Goal: Task Accomplishment & Management: Manage account settings

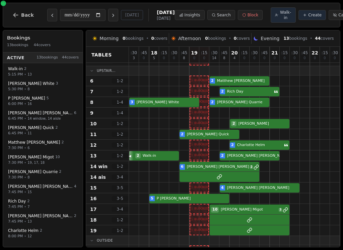
scroll to position [71, 0]
select select "****"
select select "*"
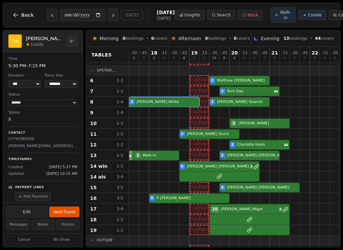
click at [71, 208] on button "Seat Guest" at bounding box center [64, 212] width 30 height 11
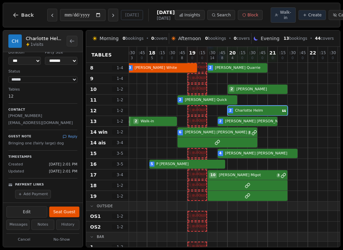
scroll to position [6, 0]
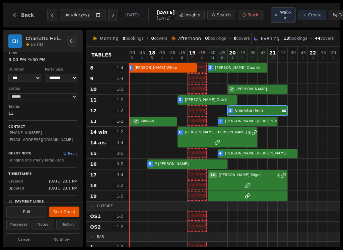
click at [267, 116] on div "2 [PERSON_NAME]" at bounding box center [242, 110] width 231 height 11
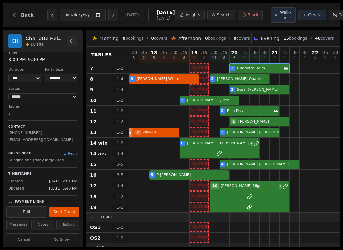
scroll to position [95, 0]
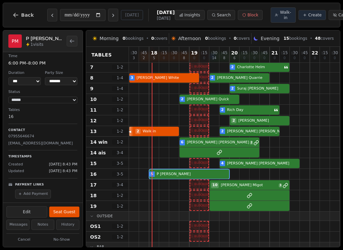
click at [193, 180] on div "5 P [PERSON_NAME]" at bounding box center [244, 174] width 231 height 11
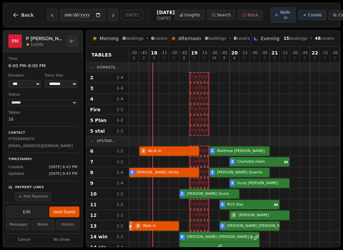
scroll to position [0, 0]
click at [108, 21] on button "Next day" at bounding box center [113, 15] width 10 height 13
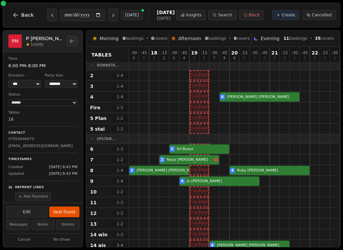
scroll to position [2, 0]
click at [51, 17] on icon "Previous day" at bounding box center [52, 15] width 5 height 5
type input "**********"
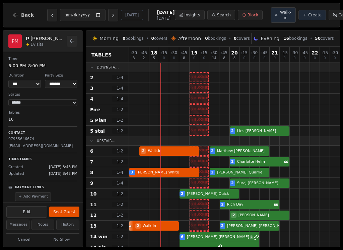
scroll to position [0, 0]
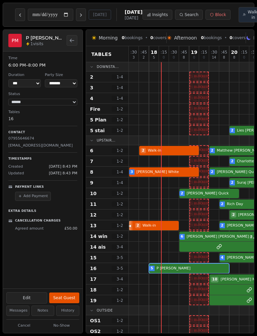
click at [85, 250] on div "**********" at bounding box center [129, 181] width 252 height 304
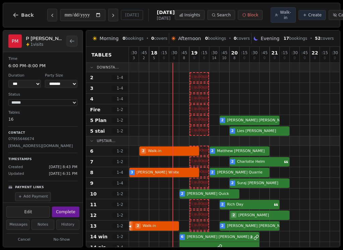
click at [280, 17] on span "Walk-in" at bounding box center [286, 15] width 12 height 11
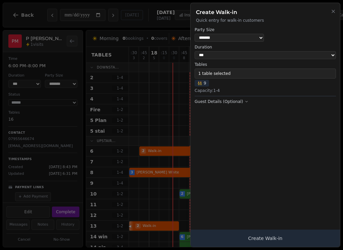
click at [250, 36] on select "* ***** * ****** * ****** * ****** * ****** * ****** * ****** * ****** * ******…" at bounding box center [229, 38] width 69 height 8
select select "*"
click at [237, 70] on button "1 table selected" at bounding box center [265, 74] width 141 height 10
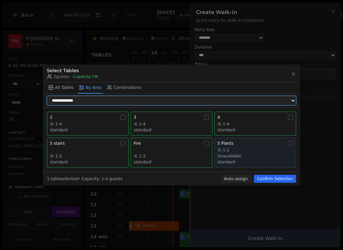
click at [223, 101] on select "**********" at bounding box center [171, 100] width 249 height 9
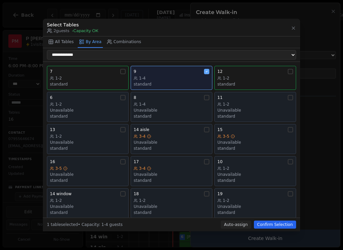
click at [177, 76] on div "1-4" at bounding box center [172, 78] width 76 height 5
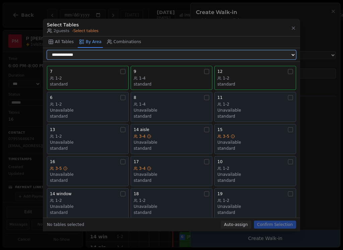
click at [131, 54] on select "**********" at bounding box center [171, 54] width 249 height 9
select select "**********"
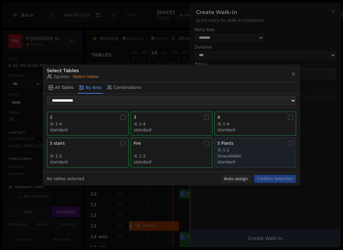
click at [168, 120] on div "3 1-4 standard" at bounding box center [172, 124] width 76 height 18
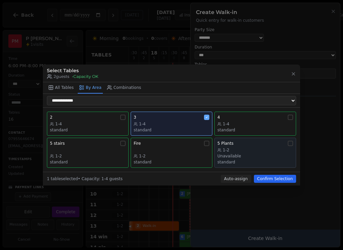
click at [289, 176] on button "Confirm Selection" at bounding box center [275, 179] width 42 height 8
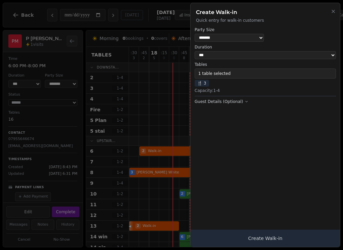
click at [290, 235] on button "Create Walk-in" at bounding box center [264, 238] width 149 height 17
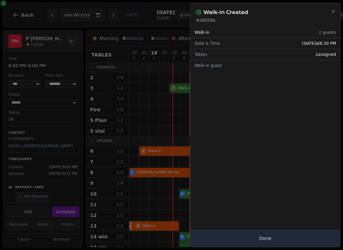
click at [293, 235] on button "Done" at bounding box center [264, 238] width 149 height 17
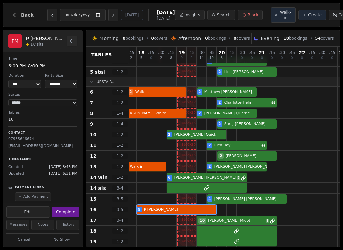
scroll to position [59, 13]
click at [308, 18] on span "Create" at bounding box center [314, 14] width 13 height 5
select select "****"
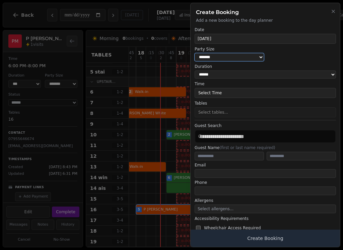
click at [249, 56] on select "* ***** * ****** * ****** * ****** * ****** * ****** * ****** * ****** * ******…" at bounding box center [229, 57] width 69 height 8
select select "*"
click at [262, 90] on button "Select Time" at bounding box center [265, 93] width 141 height 10
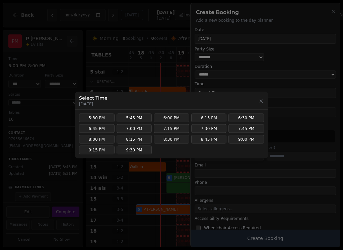
click at [102, 139] on button "8:00 PM" at bounding box center [96, 139] width 35 height 9
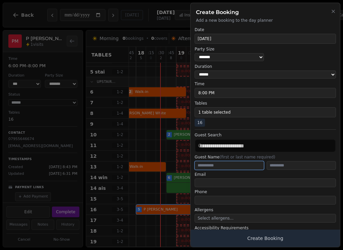
click at [215, 161] on input "text" at bounding box center [229, 165] width 69 height 9
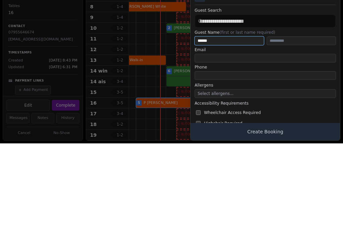
scroll to position [17, 0]
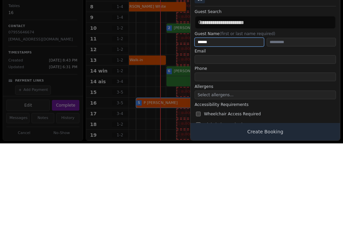
type input "******"
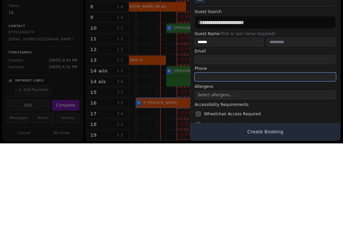
click at [242, 179] on input "tel" at bounding box center [265, 183] width 141 height 9
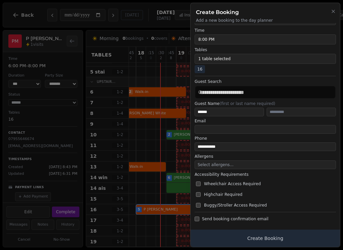
scroll to position [53, 0]
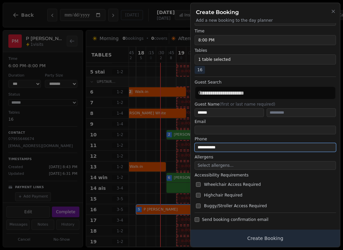
type input "**********"
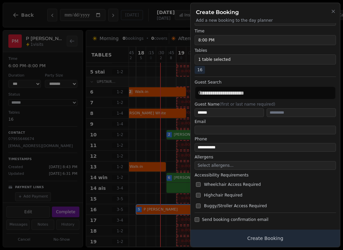
click at [253, 235] on button "Create Booking" at bounding box center [264, 238] width 149 height 17
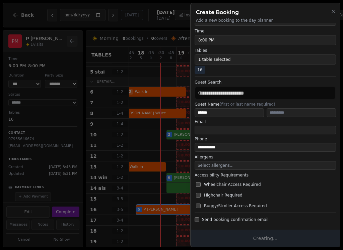
scroll to position [0, 0]
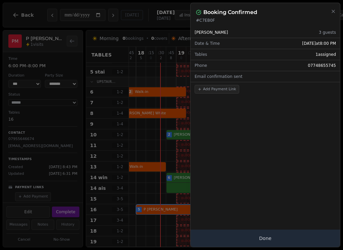
click at [250, 232] on button "Done" at bounding box center [264, 238] width 149 height 17
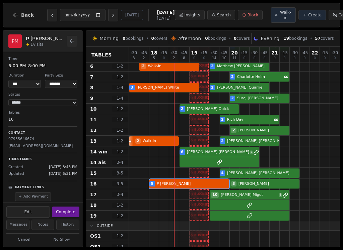
scroll to position [85, 0]
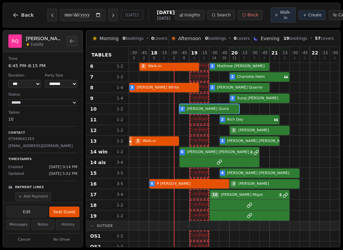
click at [216, 103] on div at bounding box center [214, 98] width 10 height 10
click at [65, 214] on button "Seat Guest" at bounding box center [64, 212] width 30 height 11
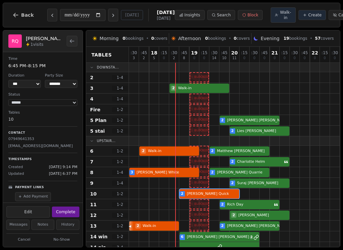
scroll to position [0, 0]
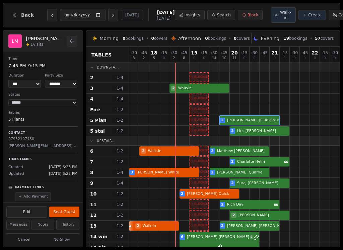
click at [257, 122] on div at bounding box center [254, 120] width 10 height 10
click at [274, 137] on div "2 [PERSON_NAME]" at bounding box center [244, 131] width 231 height 11
click at [270, 126] on div "2 [PERSON_NAME]" at bounding box center [244, 120] width 231 height 11
click at [275, 137] on div "2 [PERSON_NAME]" at bounding box center [244, 131] width 231 height 11
click at [269, 126] on div "2 [PERSON_NAME]" at bounding box center [244, 120] width 231 height 11
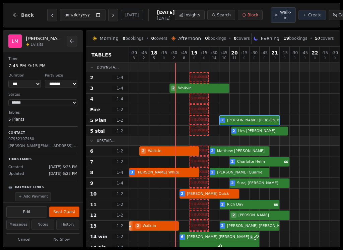
click at [273, 137] on div "2 [PERSON_NAME]" at bounding box center [244, 131] width 231 height 11
click at [268, 126] on div "2 [PERSON_NAME]" at bounding box center [244, 120] width 231 height 11
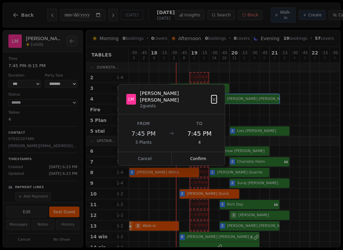
click at [211, 152] on button "Confirm" at bounding box center [198, 158] width 53 height 13
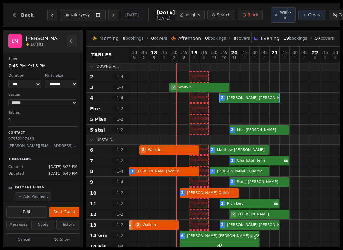
scroll to position [1, 0]
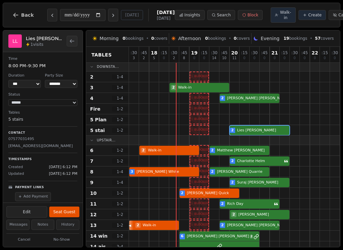
click at [274, 136] on div "2 [PERSON_NAME]" at bounding box center [244, 130] width 231 height 11
click at [36, 216] on button "Edit" at bounding box center [26, 212] width 41 height 11
select select "*"
select select "****"
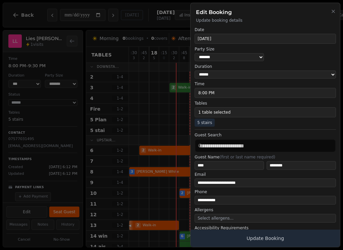
click at [274, 113] on button "1 table selected" at bounding box center [265, 112] width 141 height 10
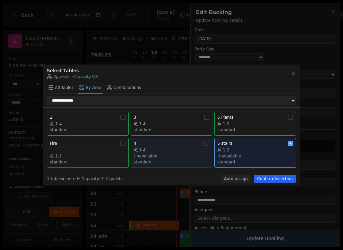
click at [288, 119] on div at bounding box center [290, 117] width 5 height 5
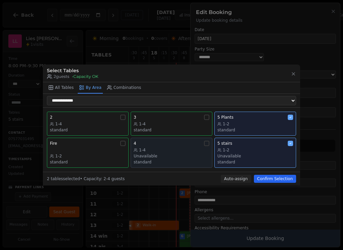
click at [284, 179] on button "Confirm Selection" at bounding box center [275, 179] width 42 height 8
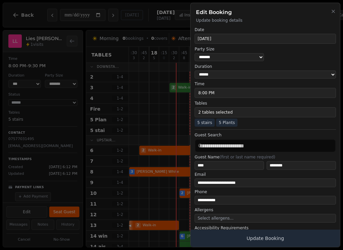
click at [281, 231] on button "Update Booking" at bounding box center [264, 238] width 149 height 17
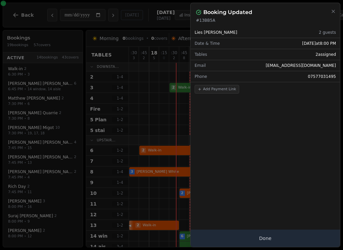
click at [281, 234] on button "Done" at bounding box center [264, 238] width 149 height 17
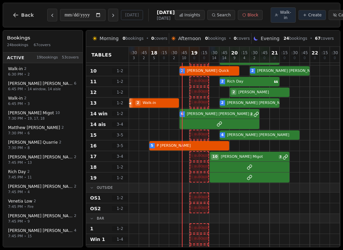
scroll to position [145, 0]
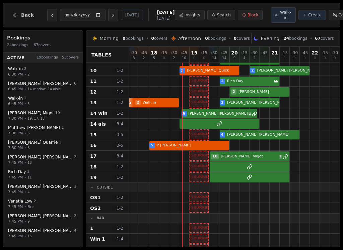
select select "****"
select select "*"
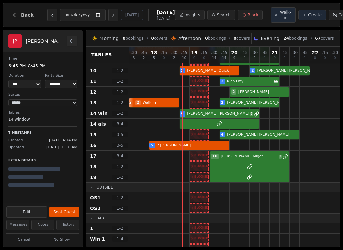
click at [201, 119] on div "6 [PERSON_NAME] 2" at bounding box center [244, 113] width 231 height 11
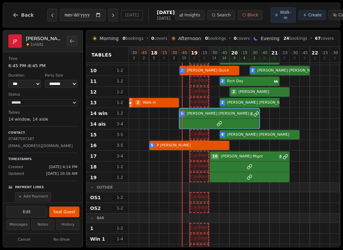
click at [73, 210] on button "Seat Guest" at bounding box center [64, 212] width 30 height 11
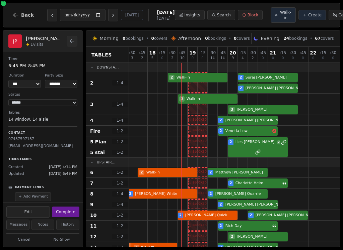
scroll to position [0, 2]
click at [108, 20] on button "Next day" at bounding box center [113, 15] width 10 height 13
type input "**********"
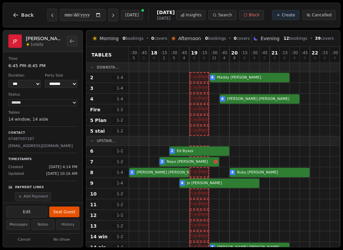
scroll to position [0, 0]
click at [289, 16] on span "Create" at bounding box center [288, 14] width 13 height 5
select select "****"
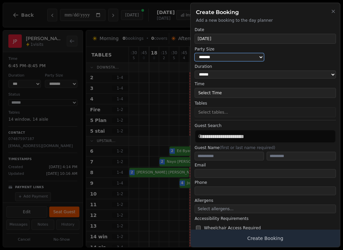
click at [235, 55] on select "* ***** * ****** * ****** * ****** * ****** * ****** * ****** * ****** * ******…" at bounding box center [229, 57] width 69 height 8
select select "*"
click at [240, 88] on button "Select Time" at bounding box center [265, 93] width 141 height 10
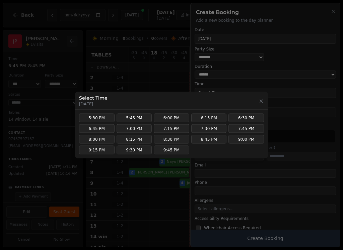
click at [207, 130] on button "7:30 PM" at bounding box center [208, 129] width 35 height 9
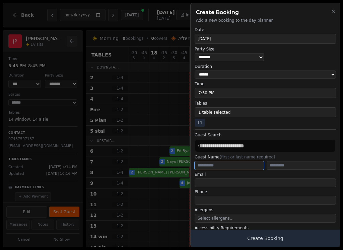
click at [231, 164] on input "text" at bounding box center [229, 165] width 69 height 9
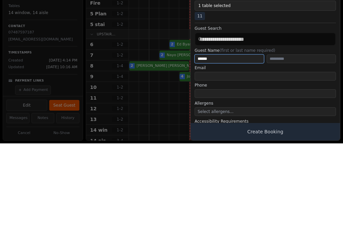
type input "*****"
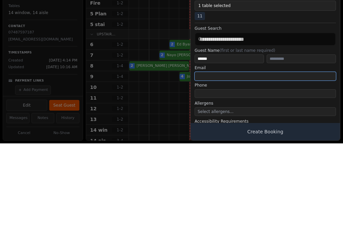
click at [229, 179] on input "email" at bounding box center [265, 183] width 141 height 9
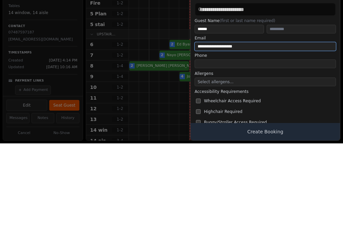
scroll to position [29, 0]
type input "**********"
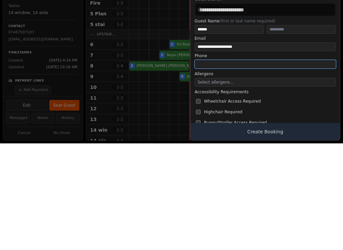
click at [201, 167] on input "tel" at bounding box center [265, 171] width 141 height 9
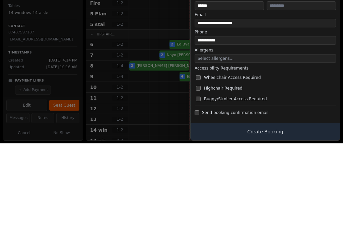
scroll to position [53, 0]
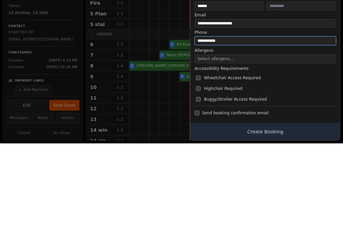
type input "**********"
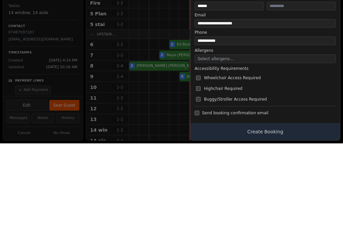
click at [290, 192] on label "Highchair Required" at bounding box center [266, 196] width 143 height 8
click at [223, 193] on div "**********" at bounding box center [264, 135] width 149 height 224
click at [203, 230] on button "Create Booking" at bounding box center [264, 238] width 149 height 17
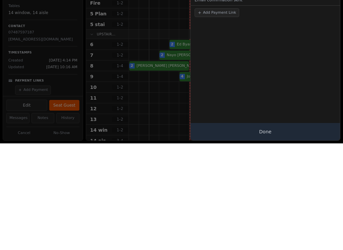
scroll to position [0, 0]
click at [261, 230] on button "Done" at bounding box center [264, 238] width 149 height 17
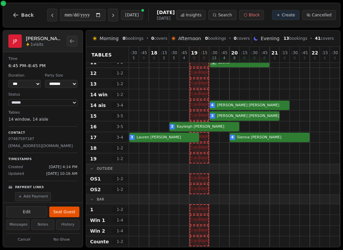
scroll to position [142, 0]
click at [55, 15] on button "Previous day" at bounding box center [52, 15] width 10 height 13
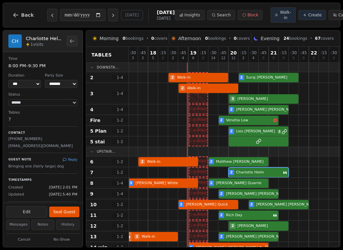
scroll to position [0, 1]
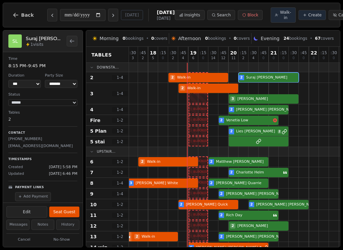
click at [284, 83] on div "2 Walk-in 2 [PERSON_NAME]" at bounding box center [243, 77] width 231 height 11
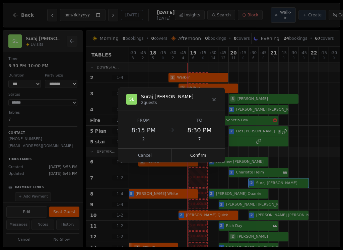
click at [211, 152] on button "Confirm" at bounding box center [198, 155] width 53 height 13
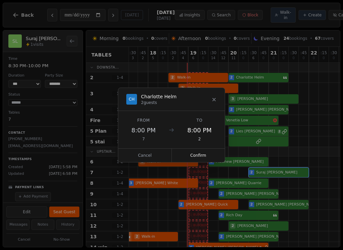
click at [210, 152] on button "Confirm" at bounding box center [198, 155] width 53 height 13
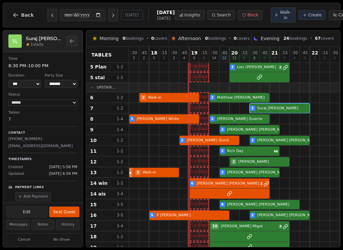
scroll to position [88, 0]
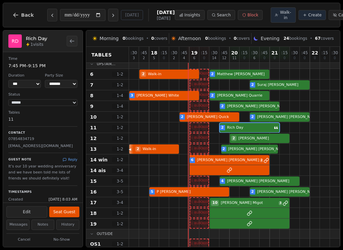
click at [265, 155] on div "2 Walk-in 2 [PERSON_NAME] Birthday celebration" at bounding box center [244, 149] width 231 height 11
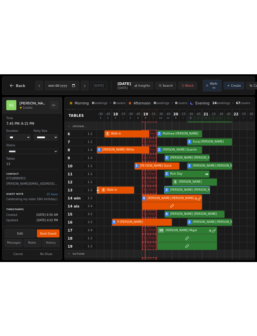
scroll to position [83, 0]
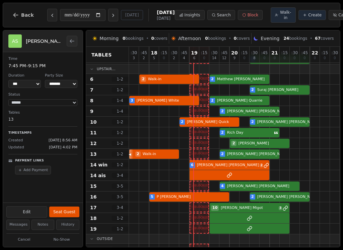
click at [231, 210] on div at bounding box center [234, 208] width 10 height 10
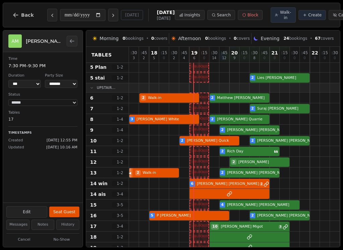
click at [110, 18] on icon "Next day" at bounding box center [112, 15] width 5 height 5
type input "**********"
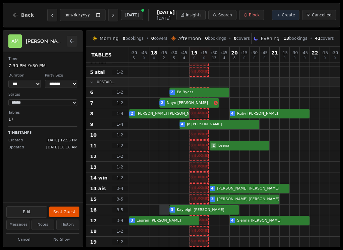
scroll to position [59, 0]
click at [156, 156] on div at bounding box center [154, 156] width 10 height 10
click at [156, 155] on div at bounding box center [154, 156] width 10 height 10
click at [289, 17] on span "Create" at bounding box center [288, 14] width 13 height 5
select select "****"
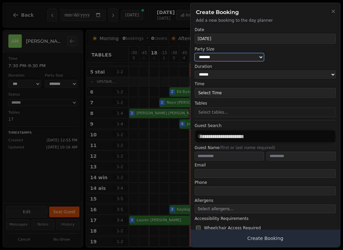
click at [225, 59] on select "* ***** * ****** * ****** * ****** * ****** * ****** * ****** * ****** * ******…" at bounding box center [229, 57] width 69 height 8
select select "*"
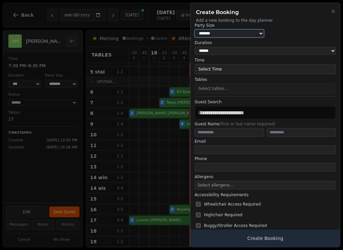
scroll to position [29, 0]
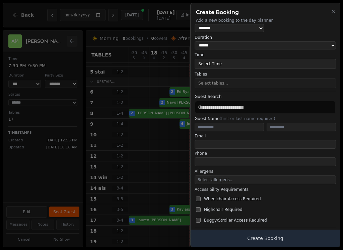
click at [254, 63] on button "Select Time" at bounding box center [265, 64] width 141 height 10
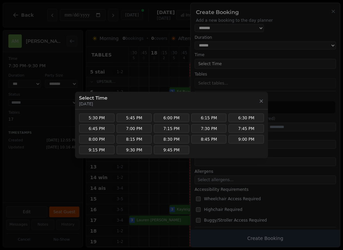
click at [176, 117] on button "6:00 PM" at bounding box center [171, 118] width 35 height 9
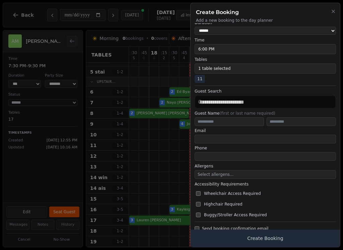
scroll to position [46, 0]
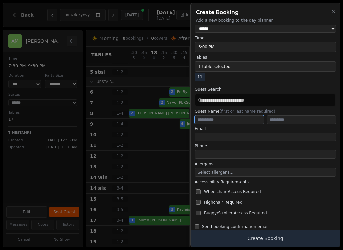
click at [248, 122] on input "text" at bounding box center [229, 120] width 69 height 9
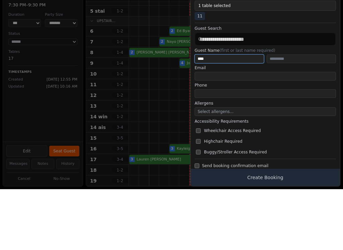
type input "****"
click at [287, 116] on input "text" at bounding box center [300, 120] width 69 height 9
type input "*"
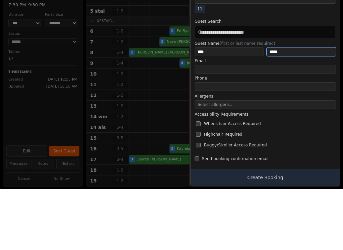
scroll to position [53, 0]
type input "*****"
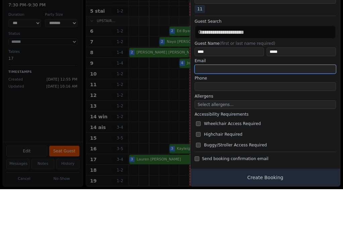
click at [242, 126] on input "email" at bounding box center [265, 130] width 141 height 9
type input "**********"
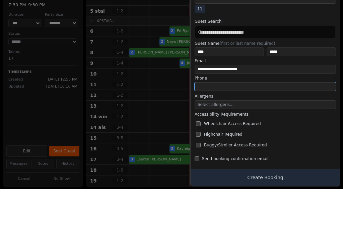
click at [286, 143] on input "tel" at bounding box center [265, 147] width 141 height 9
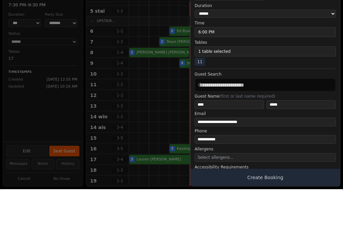
scroll to position [0, 0]
type input "**********"
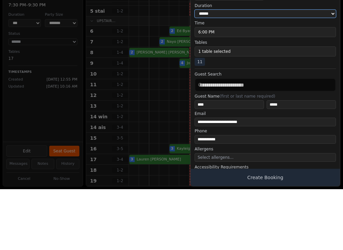
click at [300, 71] on select "**********" at bounding box center [265, 75] width 141 height 8
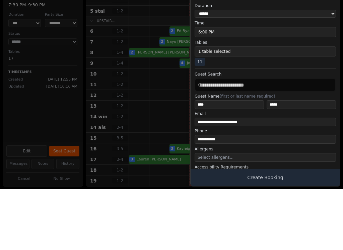
click at [242, 88] on button "6:00 PM" at bounding box center [265, 93] width 141 height 10
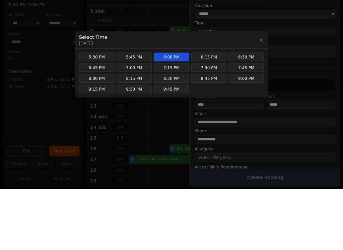
click at [177, 146] on button "9:45 PM" at bounding box center [171, 150] width 35 height 9
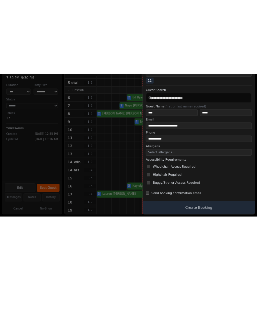
scroll to position [53, 0]
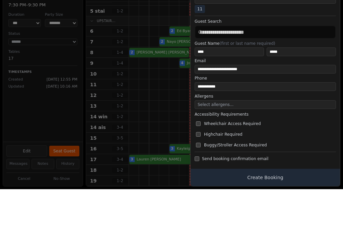
click at [266, 77] on div at bounding box center [265, 77] width 141 height 0
click at [276, 66] on div "11" at bounding box center [265, 70] width 141 height 8
click at [271, 42] on form "**********" at bounding box center [265, 98] width 141 height 248
click at [225, 39] on form "**********" at bounding box center [265, 98] width 141 height 248
click at [333, 48] on label "Tables" at bounding box center [265, 50] width 141 height 5
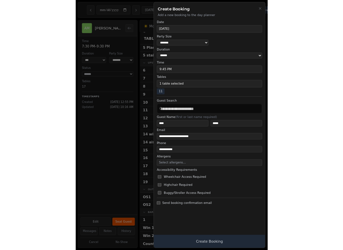
scroll to position [0, 0]
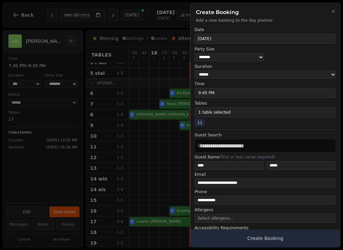
click at [251, 94] on button "9:45 PM" at bounding box center [265, 93] width 141 height 10
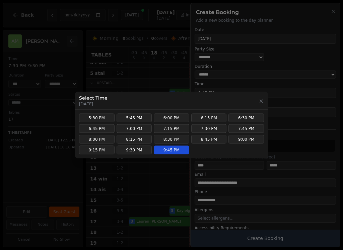
click at [176, 120] on button "6:00 PM" at bounding box center [171, 118] width 35 height 9
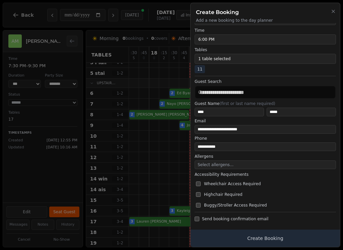
scroll to position [53, 0]
click at [262, 235] on button "Create Booking" at bounding box center [264, 238] width 149 height 17
click at [252, 240] on button "Create Booking" at bounding box center [264, 238] width 149 height 17
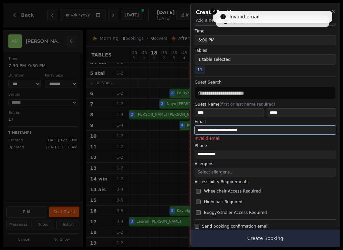
click at [258, 128] on input "**********" at bounding box center [265, 130] width 141 height 9
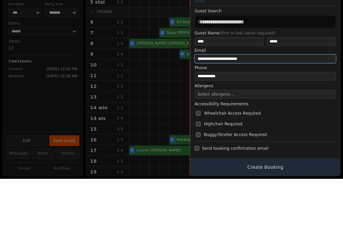
type input "**********"
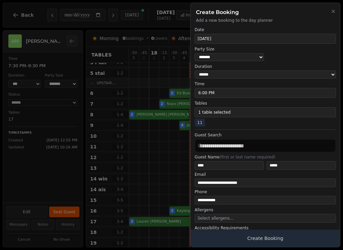
scroll to position [0, 0]
click at [334, 14] on icon "button" at bounding box center [332, 11] width 5 height 5
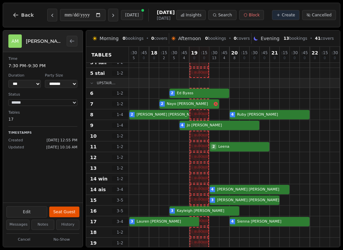
click at [47, 12] on button "Previous day" at bounding box center [52, 15] width 10 height 13
type input "**********"
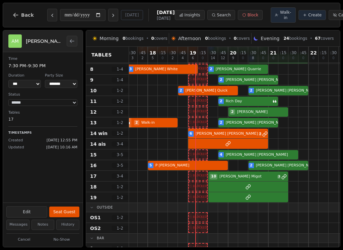
scroll to position [129, 2]
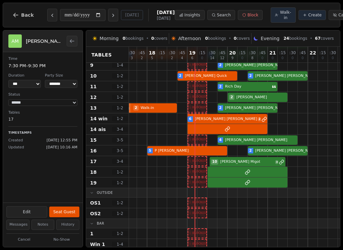
click at [231, 167] on div "10 [PERSON_NAME] 3" at bounding box center [242, 161] width 231 height 11
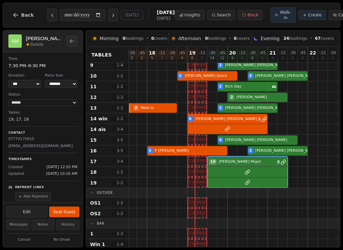
click at [66, 215] on button "Seat Guest" at bounding box center [64, 212] width 30 height 11
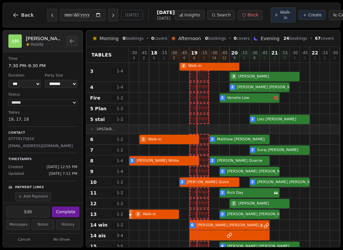
scroll to position [22, 0]
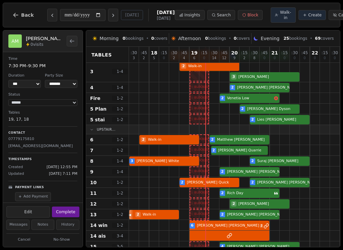
click at [246, 156] on div "2 [PERSON_NAME]" at bounding box center [244, 150] width 231 height 11
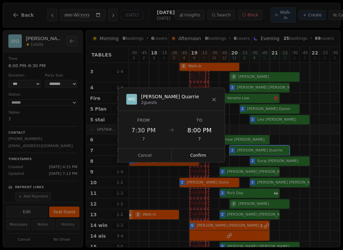
click at [213, 157] on button "Confirm" at bounding box center [198, 155] width 53 height 13
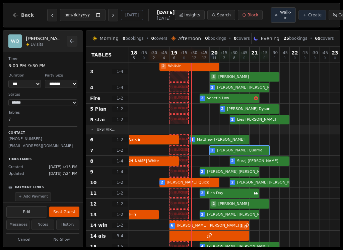
scroll to position [22, 20]
click at [220, 141] on div at bounding box center [224, 140] width 10 height 10
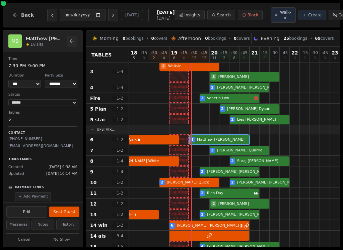
click at [69, 211] on button "Seat Guest" at bounding box center [64, 212] width 30 height 11
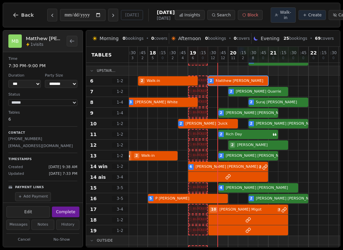
scroll to position [81, 2]
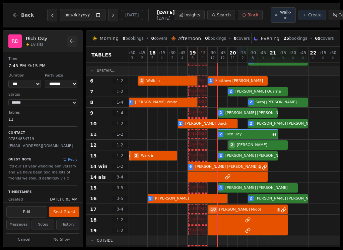
click at [68, 213] on button "Seat Guest" at bounding box center [64, 212] width 30 height 11
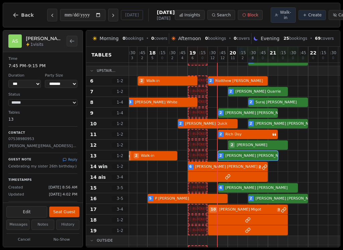
click at [241, 158] on div at bounding box center [243, 156] width 10 height 10
click at [69, 213] on button "Seat Guest" at bounding box center [64, 212] width 30 height 11
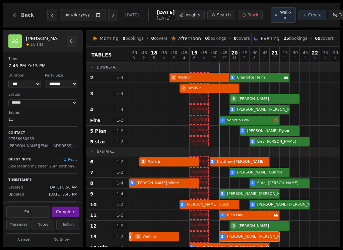
scroll to position [0, 0]
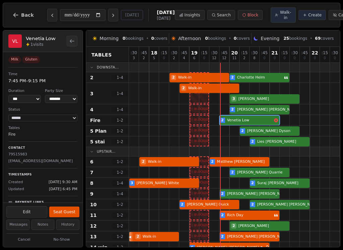
click at [275, 126] on div "2 Venetia Low" at bounding box center [244, 120] width 231 height 11
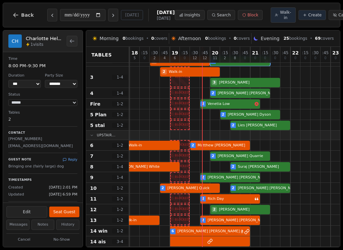
scroll to position [28, 20]
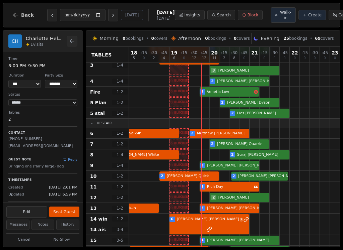
click at [266, 178] on div at bounding box center [264, 176] width 10 height 10
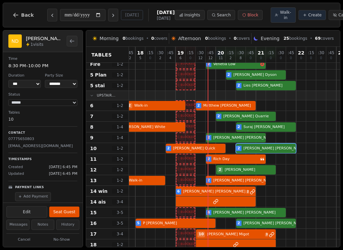
scroll to position [59, 12]
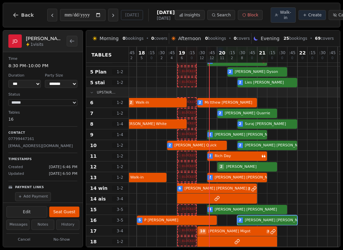
click at [271, 226] on div "5 P [PERSON_NAME] 2 [PERSON_NAME]" at bounding box center [232, 220] width 231 height 11
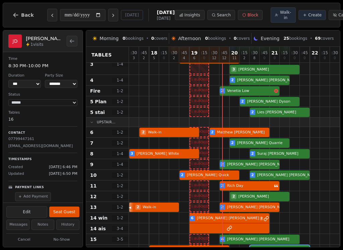
scroll to position [30, 0]
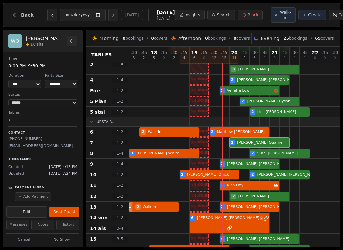
click at [70, 211] on button "Seat Guest" at bounding box center [64, 212] width 30 height 11
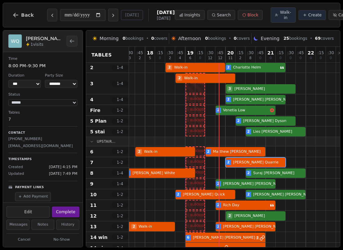
scroll to position [9, 4]
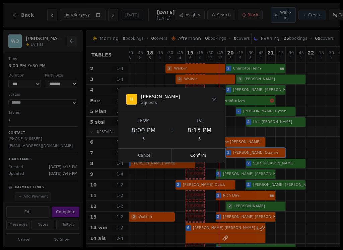
click at [207, 150] on button "Confirm" at bounding box center [198, 155] width 53 height 13
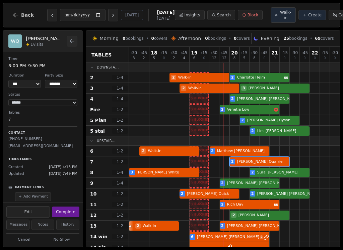
scroll to position [0, 0]
click at [266, 104] on div "2 [PERSON_NAME]" at bounding box center [244, 99] width 231 height 11
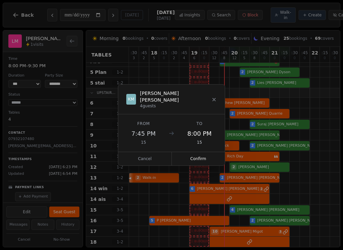
scroll to position [48, 0]
click at [205, 153] on button "Confirm" at bounding box center [198, 158] width 53 height 13
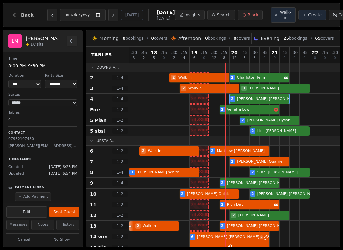
scroll to position [0, 0]
click at [174, 242] on div at bounding box center [174, 237] width 10 height 10
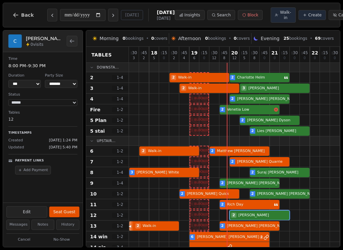
click at [243, 217] on div at bounding box center [244, 215] width 10 height 10
click at [68, 208] on button "Seat Guest" at bounding box center [64, 212] width 30 height 11
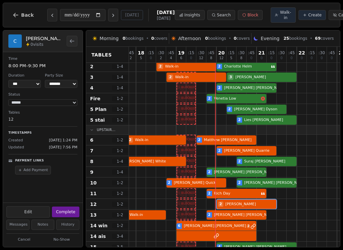
scroll to position [11, 13]
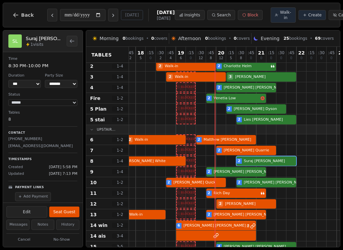
click at [285, 167] on div "3 [PERSON_NAME] 2 [PERSON_NAME]" at bounding box center [231, 161] width 231 height 11
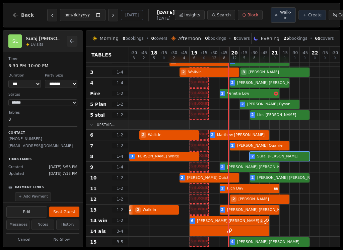
scroll to position [16, 0]
click at [289, 162] on div "3 [PERSON_NAME] 2 [PERSON_NAME]" at bounding box center [244, 156] width 231 height 11
click at [65, 215] on button "Seat Guest" at bounding box center [64, 212] width 30 height 11
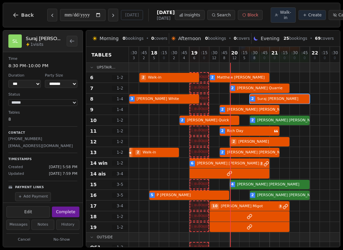
scroll to position [74, 0]
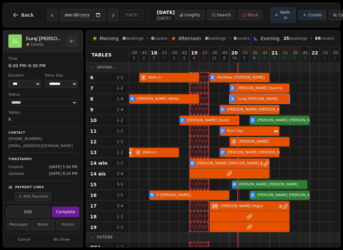
click at [274, 190] on div "4 [PERSON_NAME]" at bounding box center [244, 184] width 231 height 11
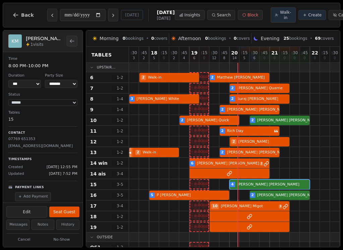
click at [70, 212] on button "Seat Guest" at bounding box center [64, 212] width 30 height 11
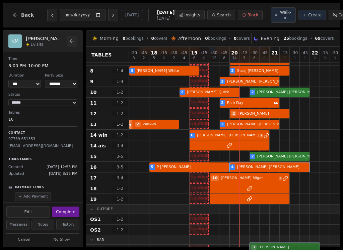
scroll to position [149, 0]
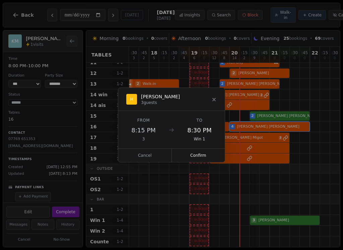
click at [205, 153] on button "Confirm" at bounding box center [198, 155] width 53 height 13
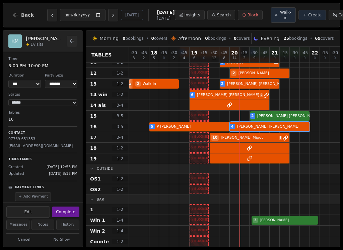
click at [280, 216] on div at bounding box center [285, 220] width 10 height 10
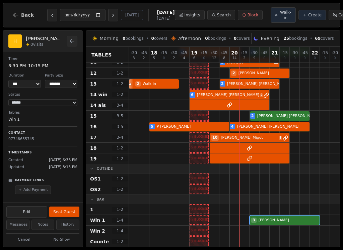
click at [68, 216] on button "Seat Guest" at bounding box center [64, 212] width 30 height 11
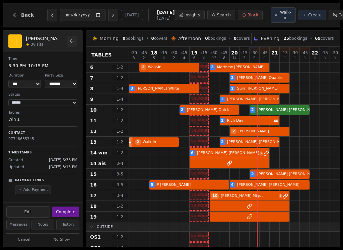
scroll to position [78, 4]
